Goal: Navigation & Orientation: Find specific page/section

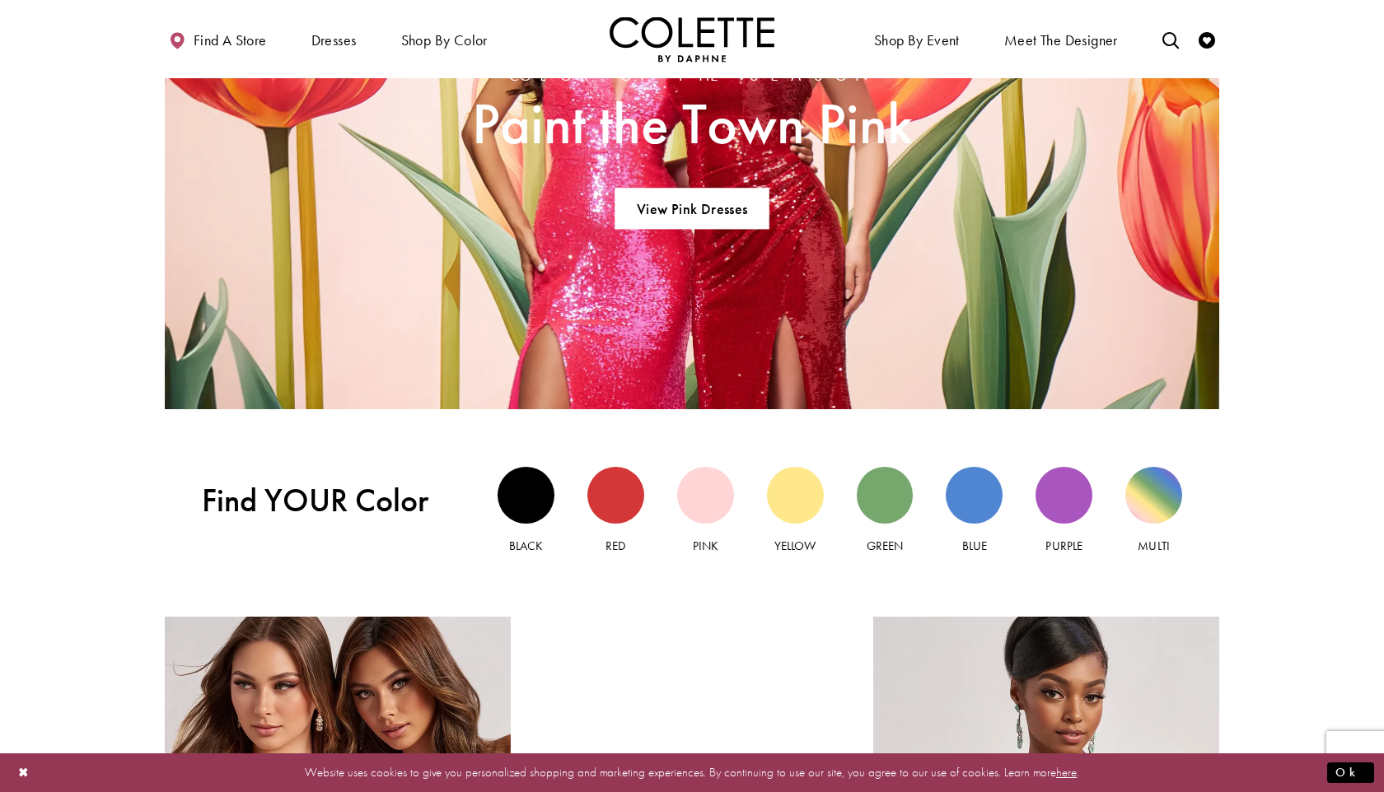
scroll to position [1543, 0]
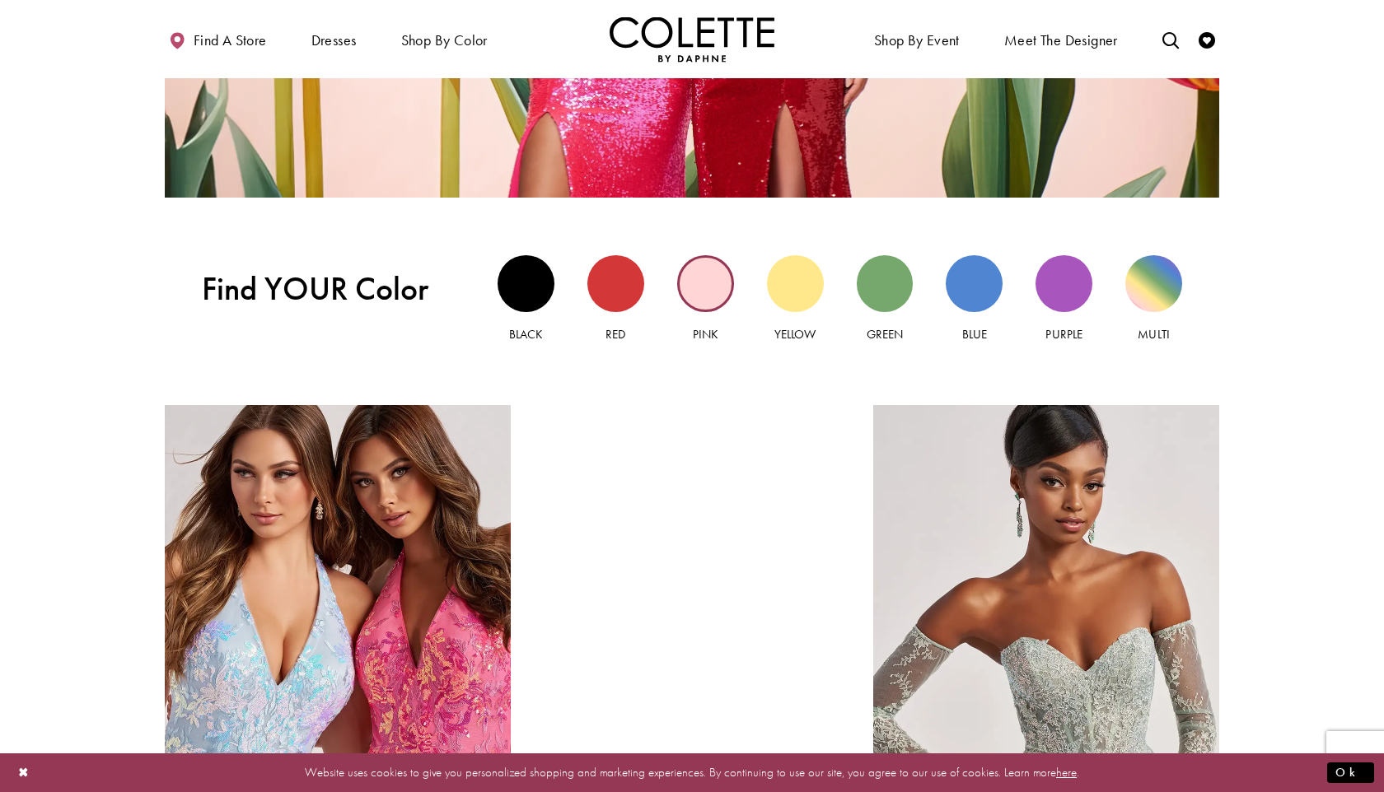
click at [712, 282] on div "Pink view" at bounding box center [705, 283] width 57 height 57
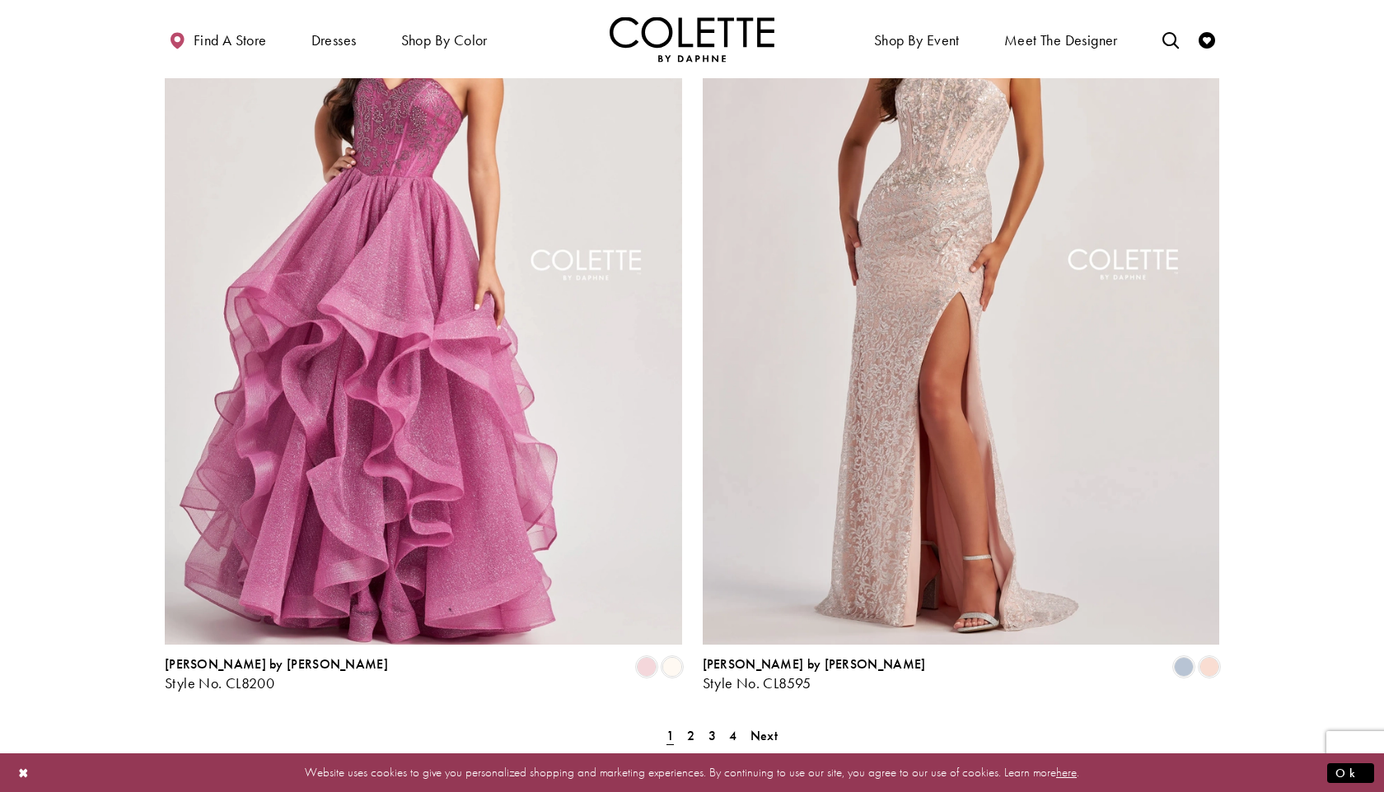
scroll to position [2762, 0]
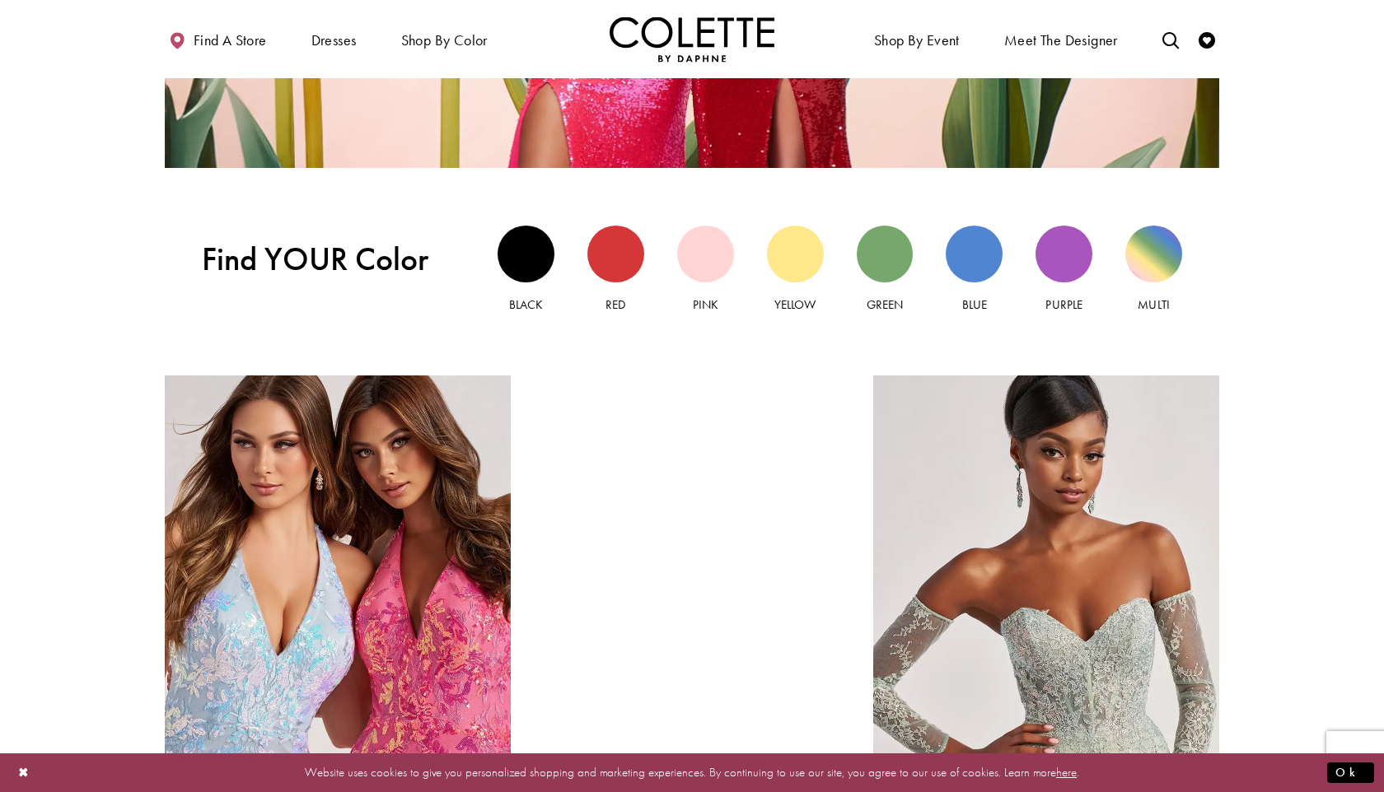
scroll to position [1541, 0]
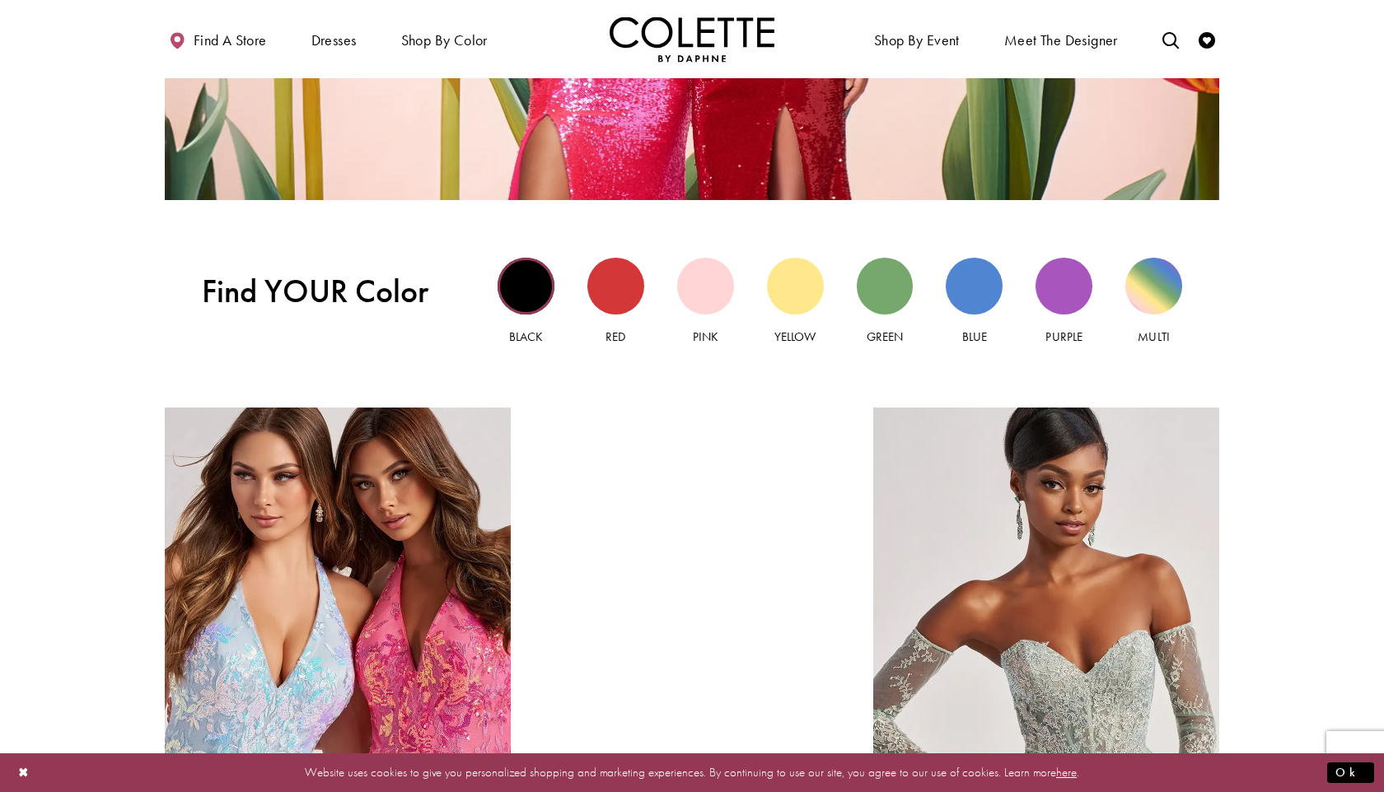
click at [537, 283] on div "Black view" at bounding box center [526, 286] width 57 height 57
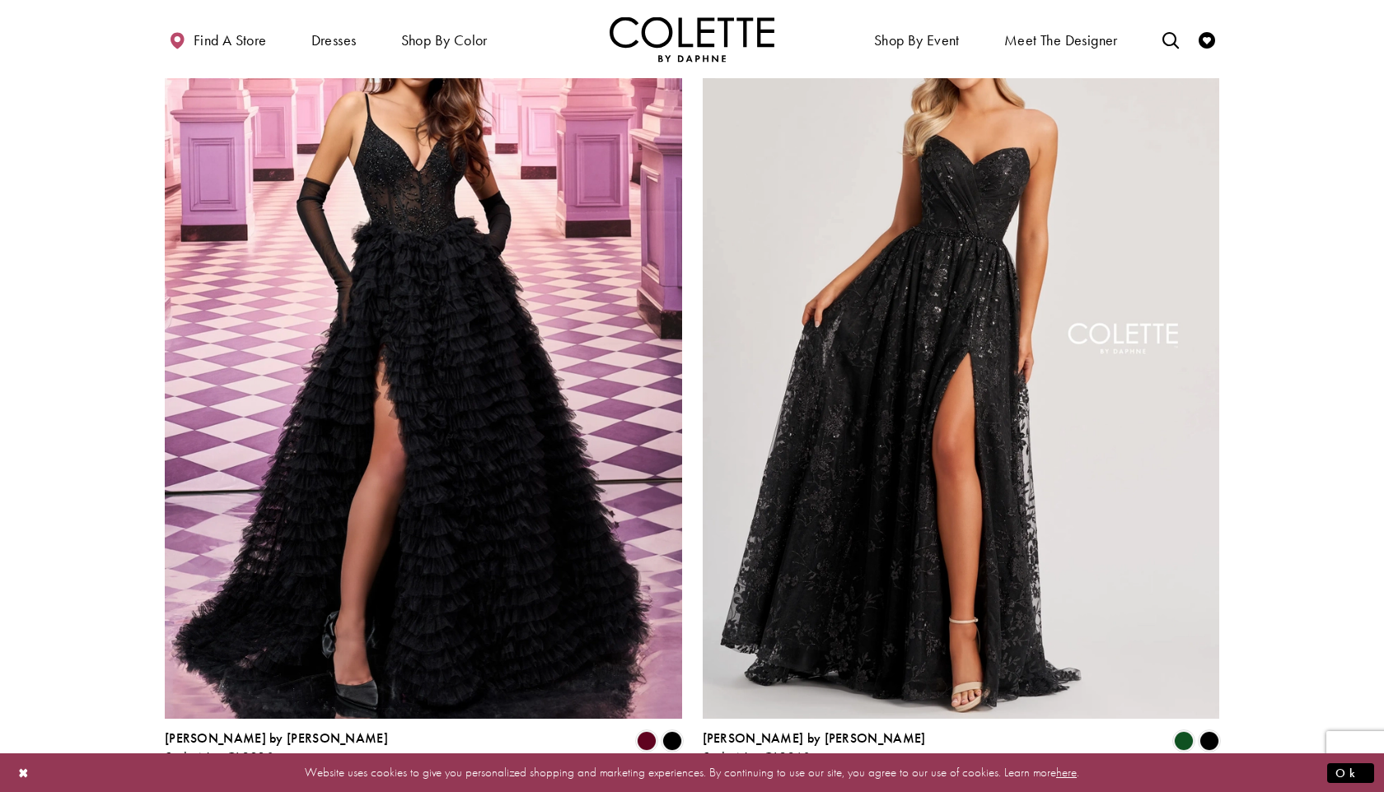
scroll to position [2787, 0]
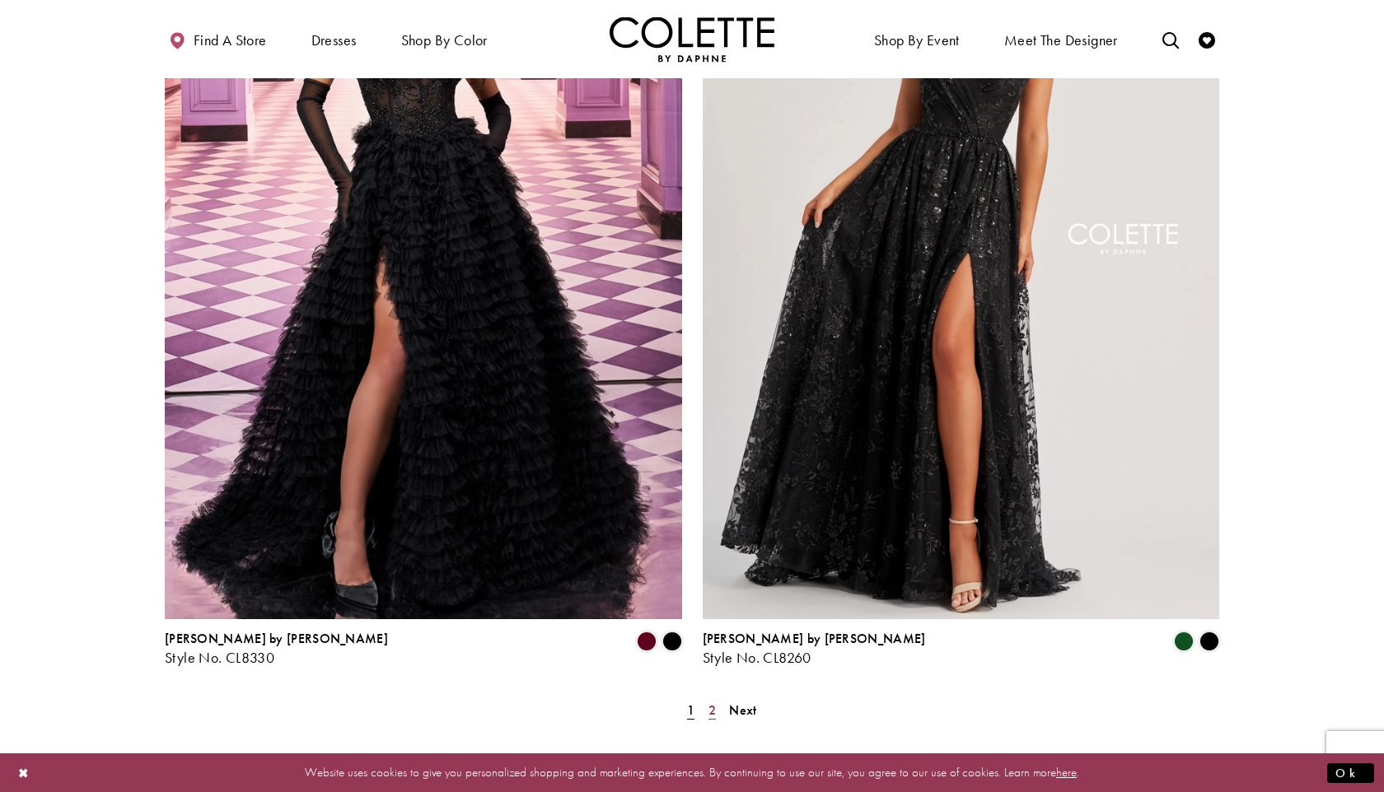
click at [714, 699] on link "2" at bounding box center [712, 711] width 17 height 24
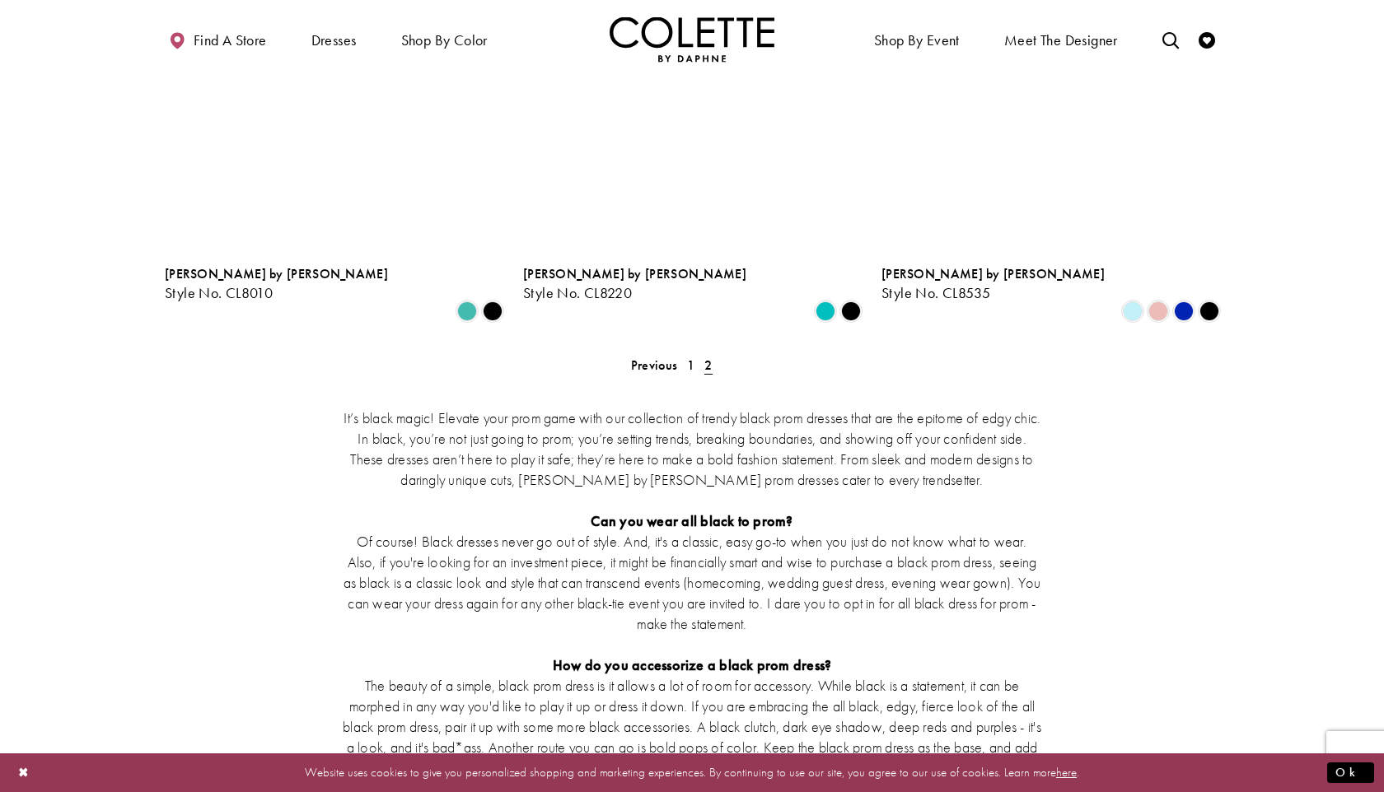
scroll to position [1078, 0]
